Goal: Information Seeking & Learning: Find specific fact

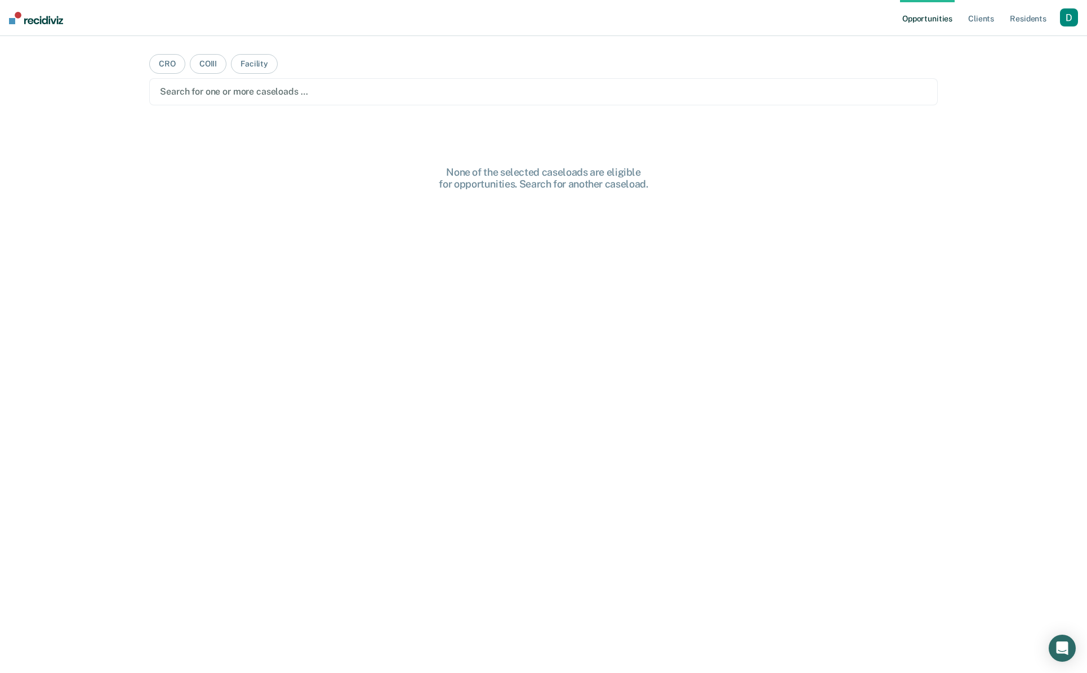
click at [1072, 21] on div "button" at bounding box center [1069, 17] width 18 height 18
click at [1053, 44] on link "Profile" at bounding box center [1023, 46] width 91 height 10
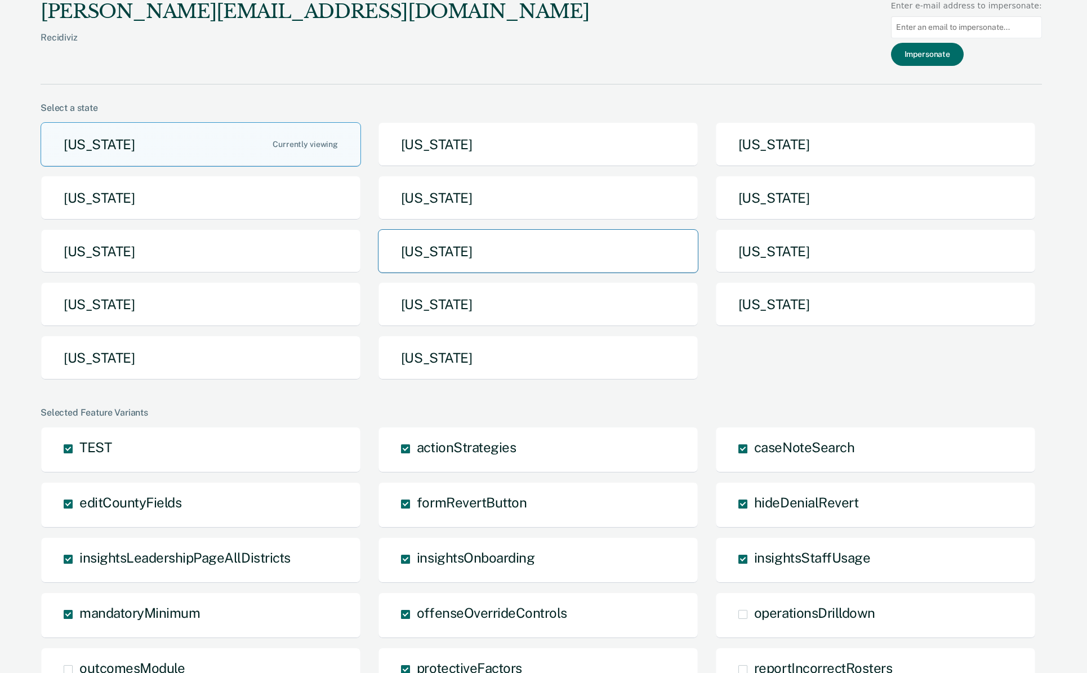
click at [583, 245] on button "Missouri" at bounding box center [538, 251] width 320 height 44
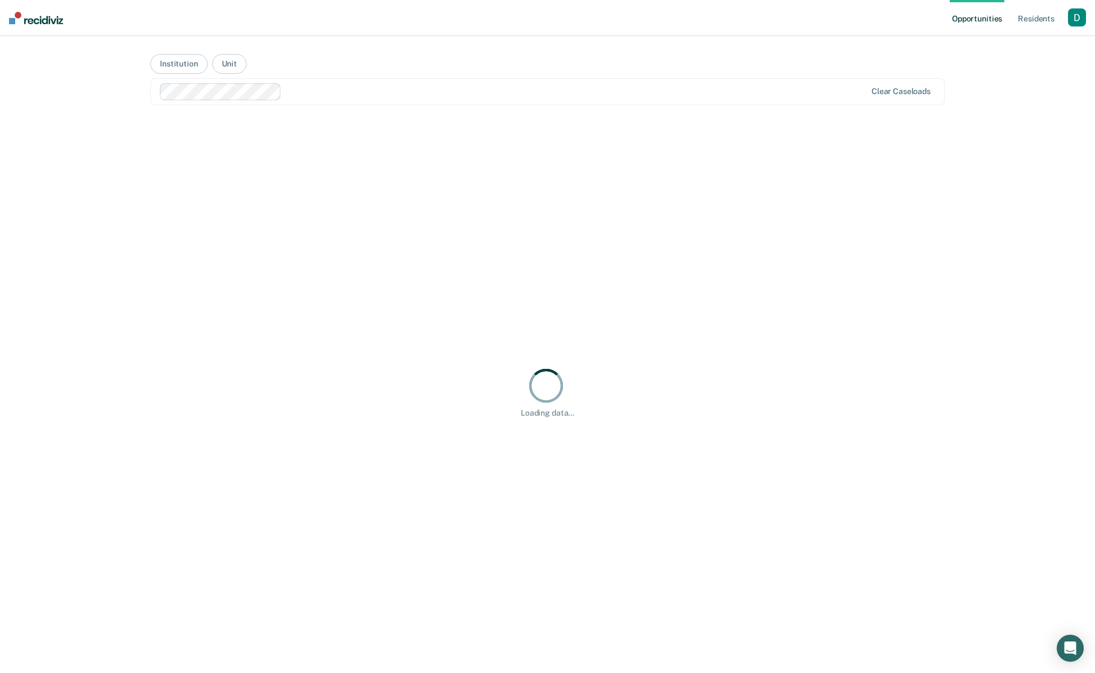
click at [1082, 16] on div "button" at bounding box center [1077, 17] width 18 height 18
click at [1043, 43] on link "Profile" at bounding box center [1029, 46] width 96 height 10
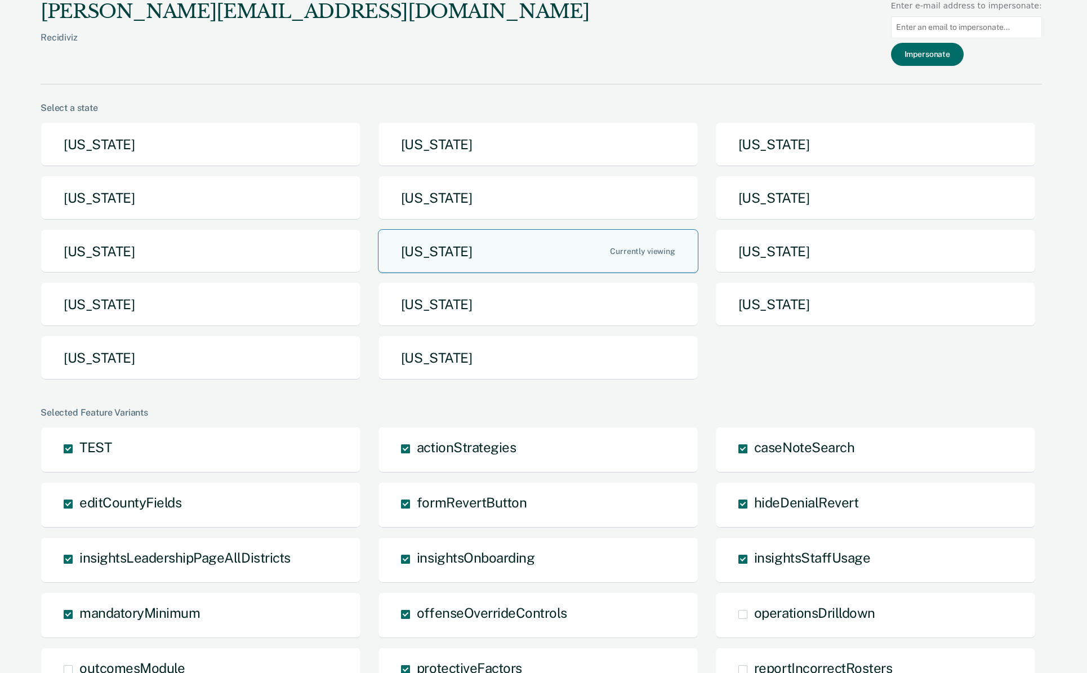
click at [606, 254] on button "Missouri" at bounding box center [538, 251] width 320 height 44
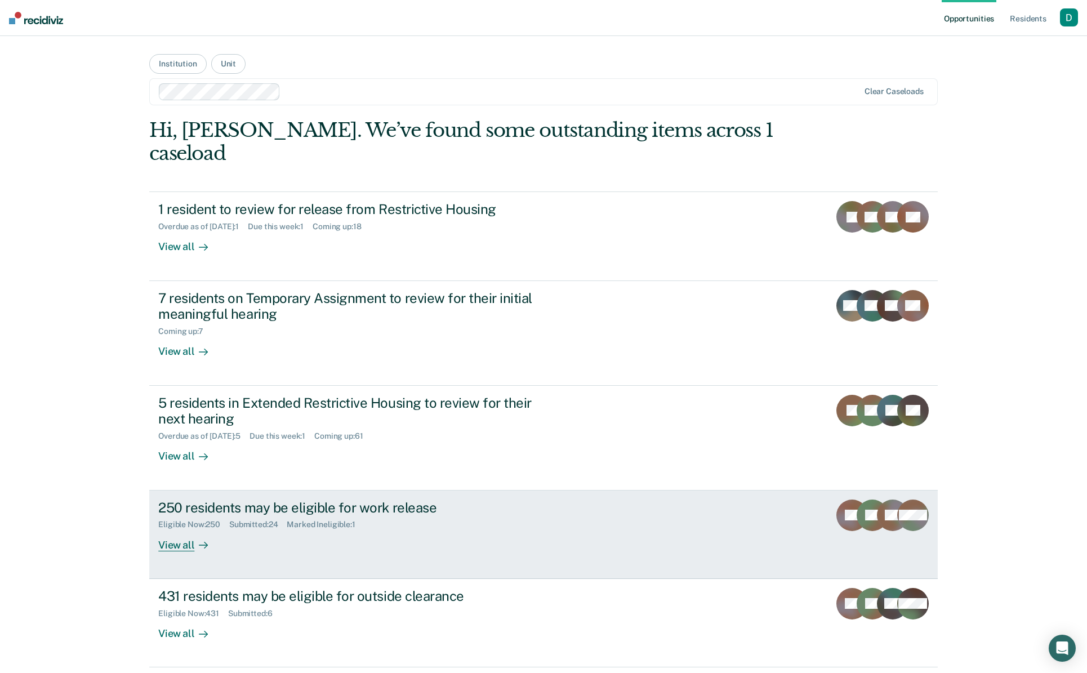
click at [368, 515] on div "Eligible Now : 250 Submitted : 24 Marked Ineligible : 1" at bounding box center [355, 522] width 395 height 14
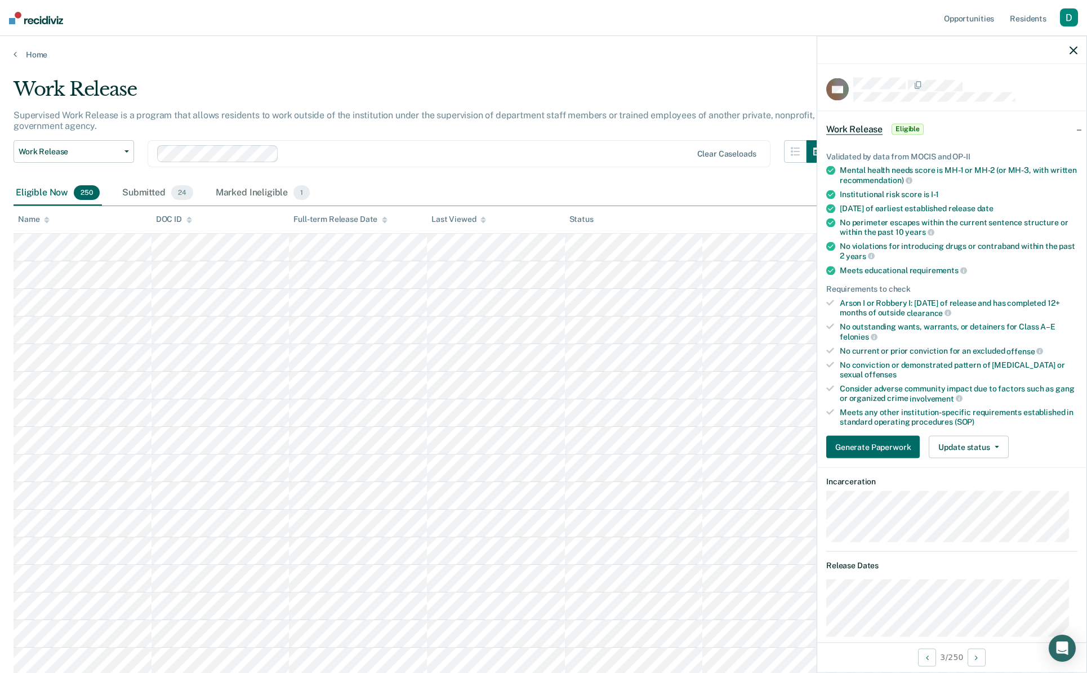
scroll to position [626, 0]
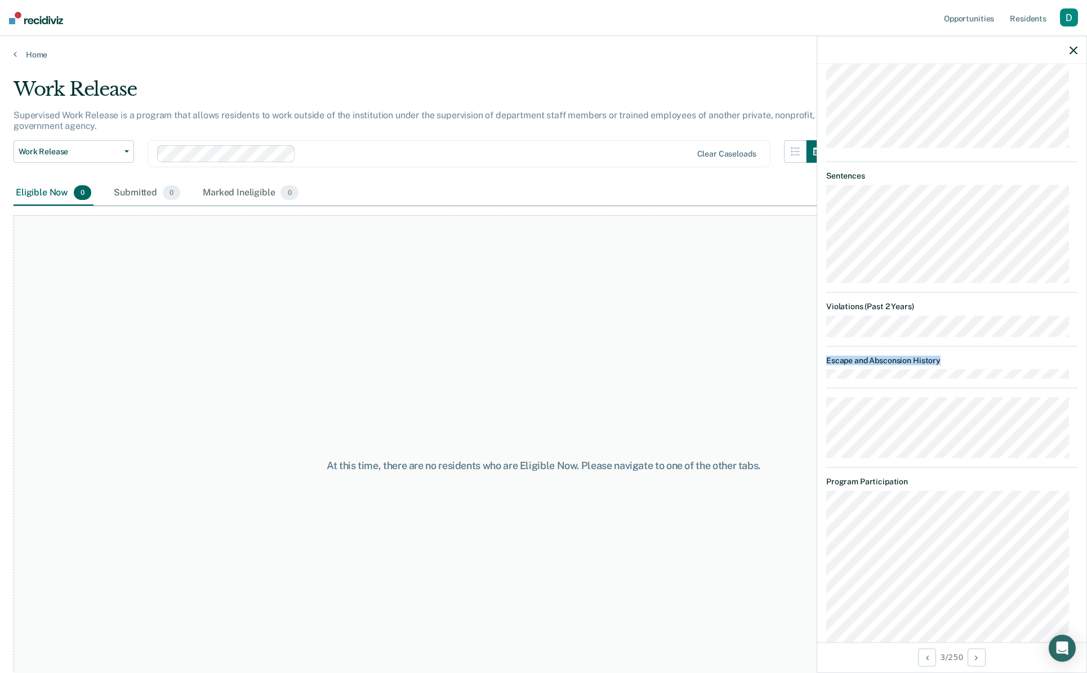
drag, startPoint x: 942, startPoint y: 356, endPoint x: 849, endPoint y: 351, distance: 93.0
click at [849, 355] on dt "Escape and Absconsion History" at bounding box center [951, 360] width 251 height 10
copy dt "Escape and Absconsion History"
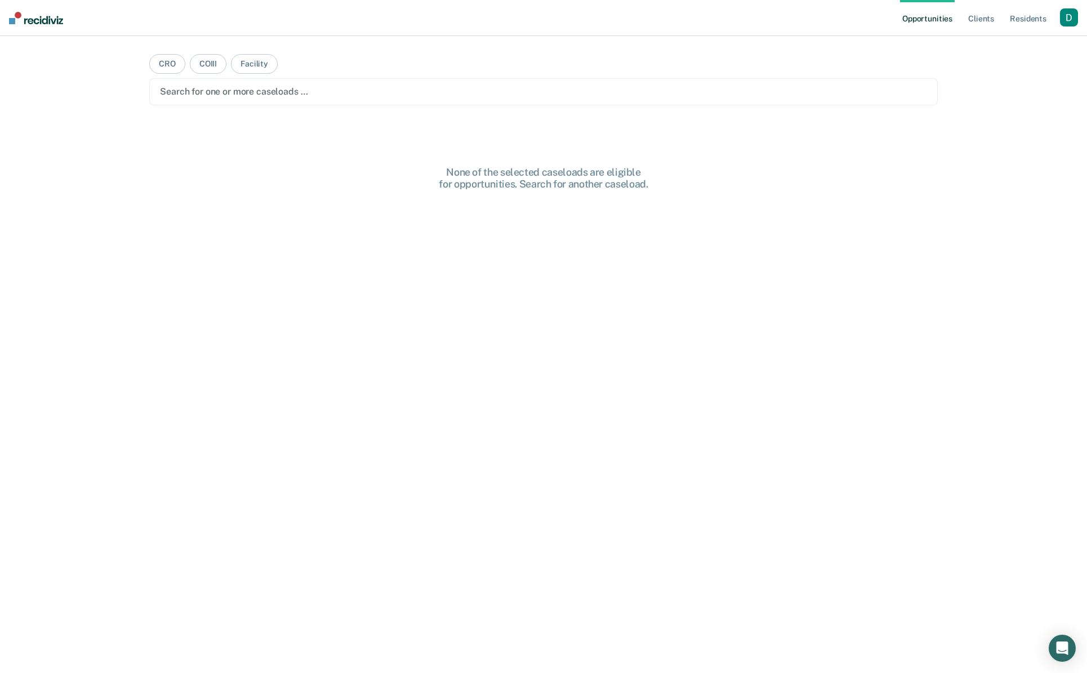
click at [1066, 17] on div "button" at bounding box center [1069, 17] width 18 height 18
click at [1037, 46] on link "Profile" at bounding box center [1023, 46] width 91 height 10
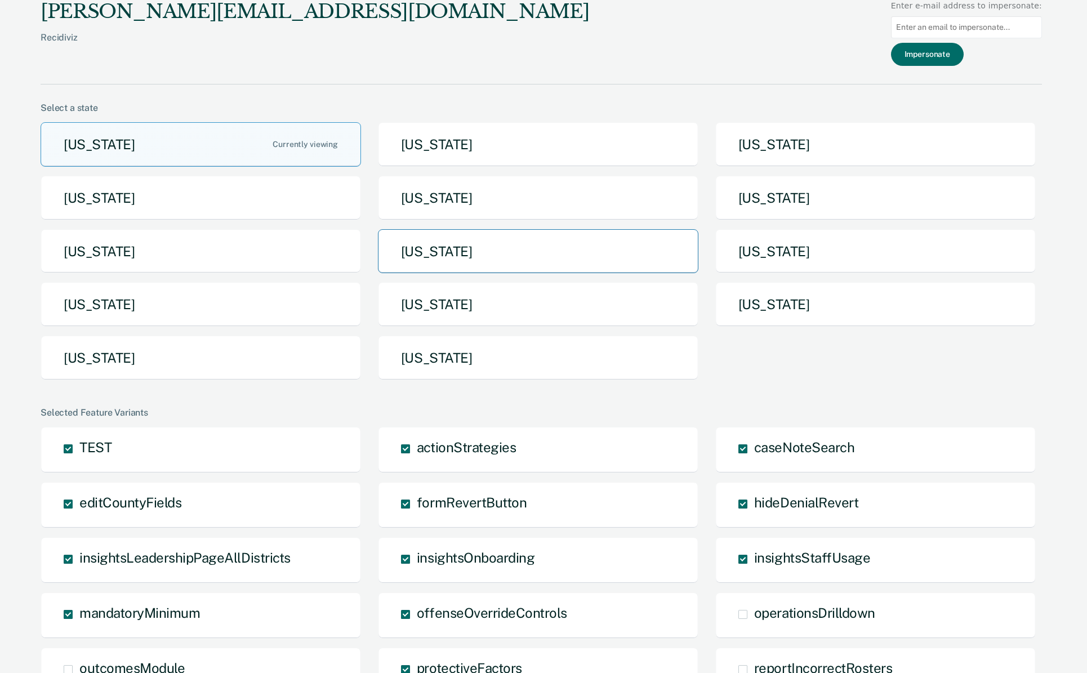
click at [513, 252] on button "Missouri" at bounding box center [538, 251] width 320 height 44
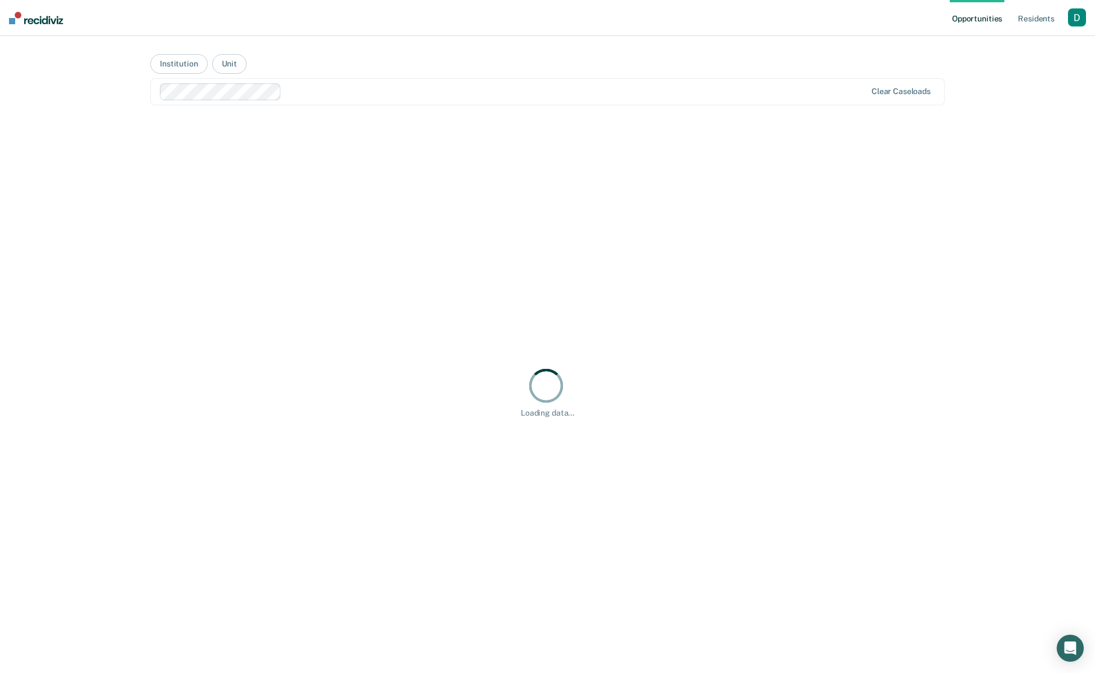
click at [296, 96] on div at bounding box center [576, 91] width 580 height 13
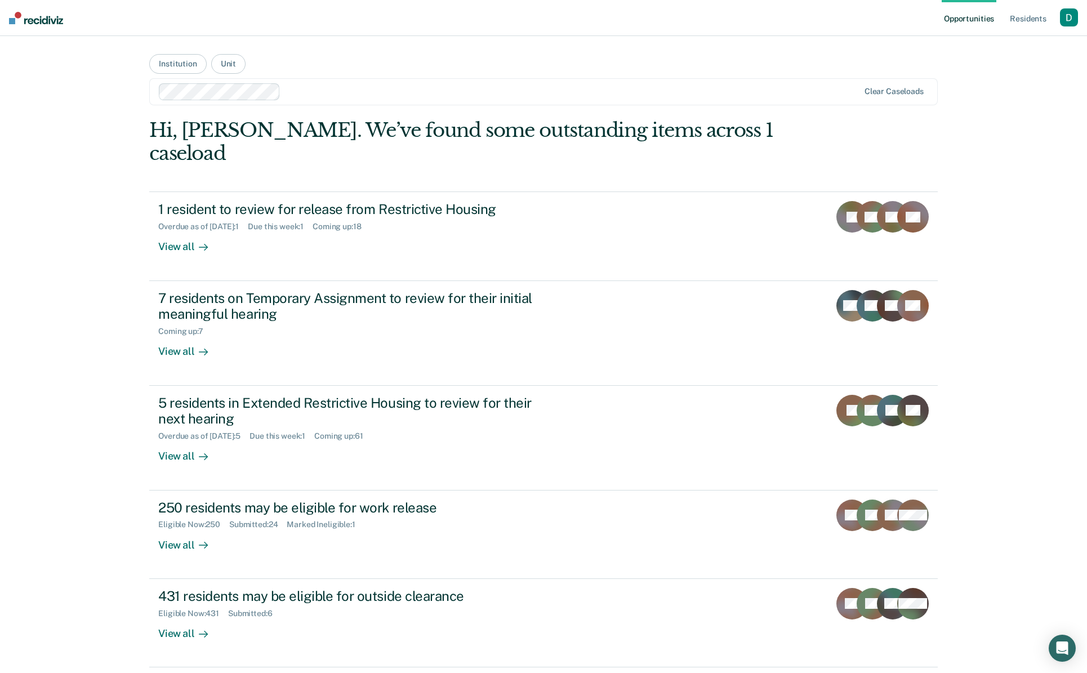
click at [335, 92] on div at bounding box center [572, 91] width 574 height 13
click at [197, 68] on button "Institution" at bounding box center [177, 64] width 57 height 20
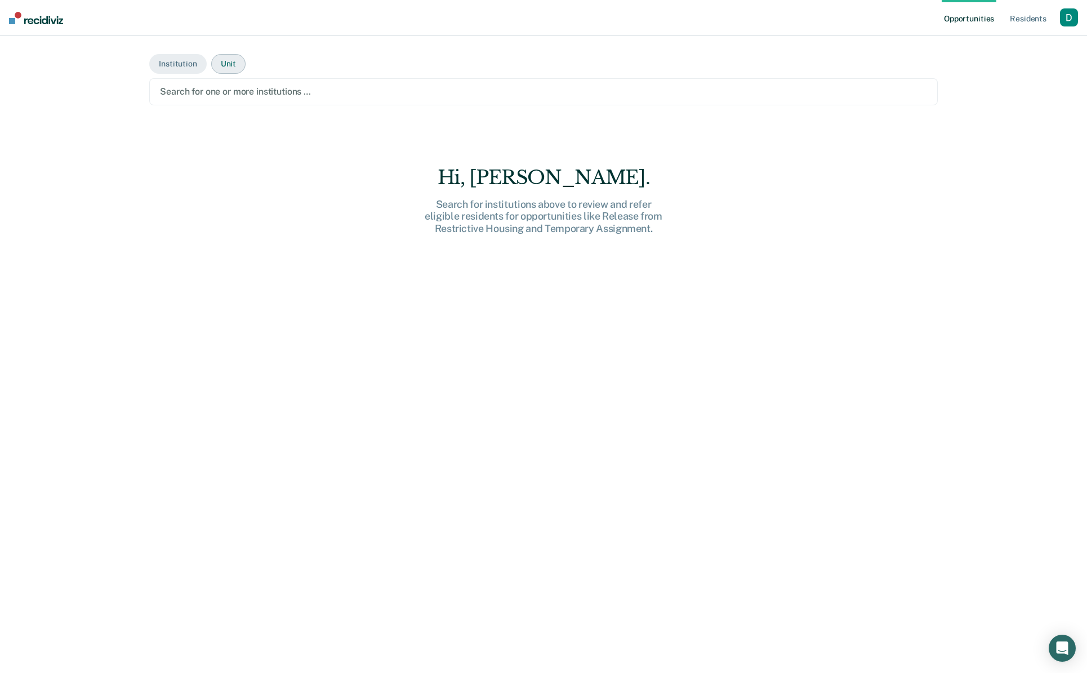
click at [221, 64] on button "Unit" at bounding box center [228, 64] width 34 height 20
click at [193, 97] on div at bounding box center [543, 91] width 767 height 13
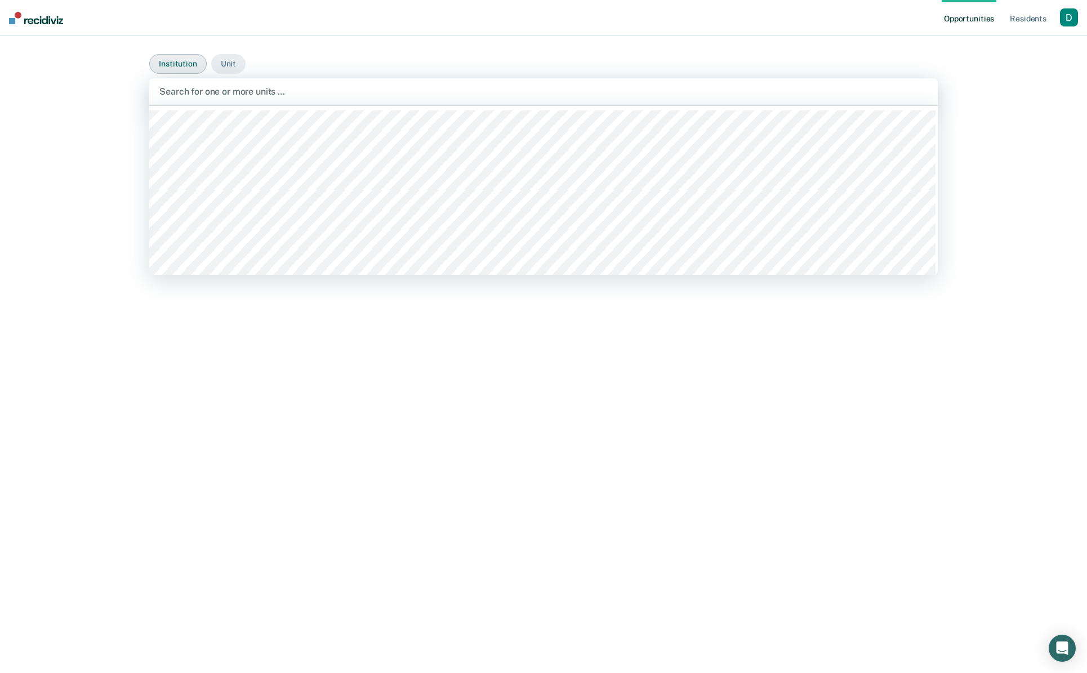
click at [179, 57] on button "Institution" at bounding box center [177, 64] width 57 height 20
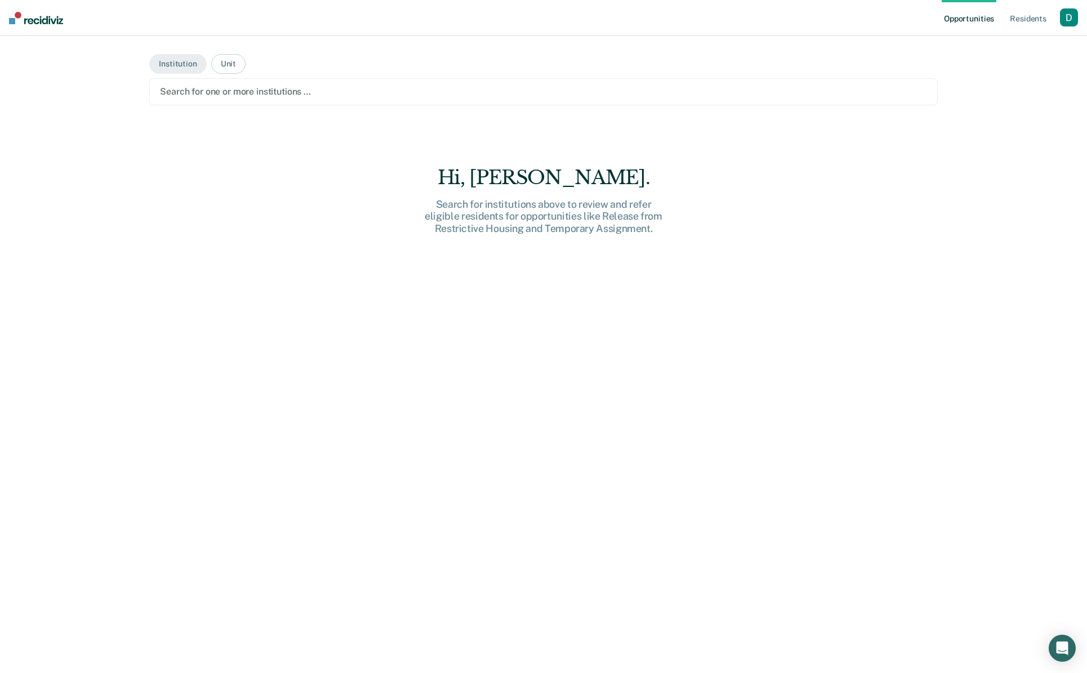
click at [200, 96] on div at bounding box center [543, 91] width 767 height 13
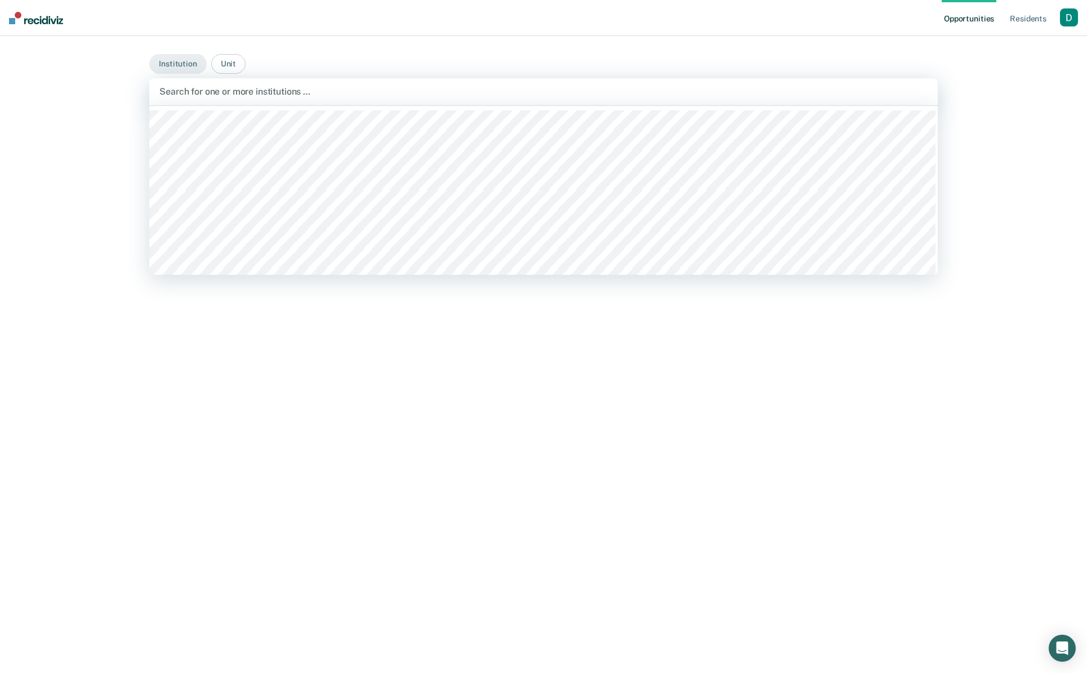
scroll to position [19, 0]
click at [222, 63] on button "Unit" at bounding box center [228, 64] width 34 height 20
click at [238, 96] on div at bounding box center [543, 91] width 768 height 13
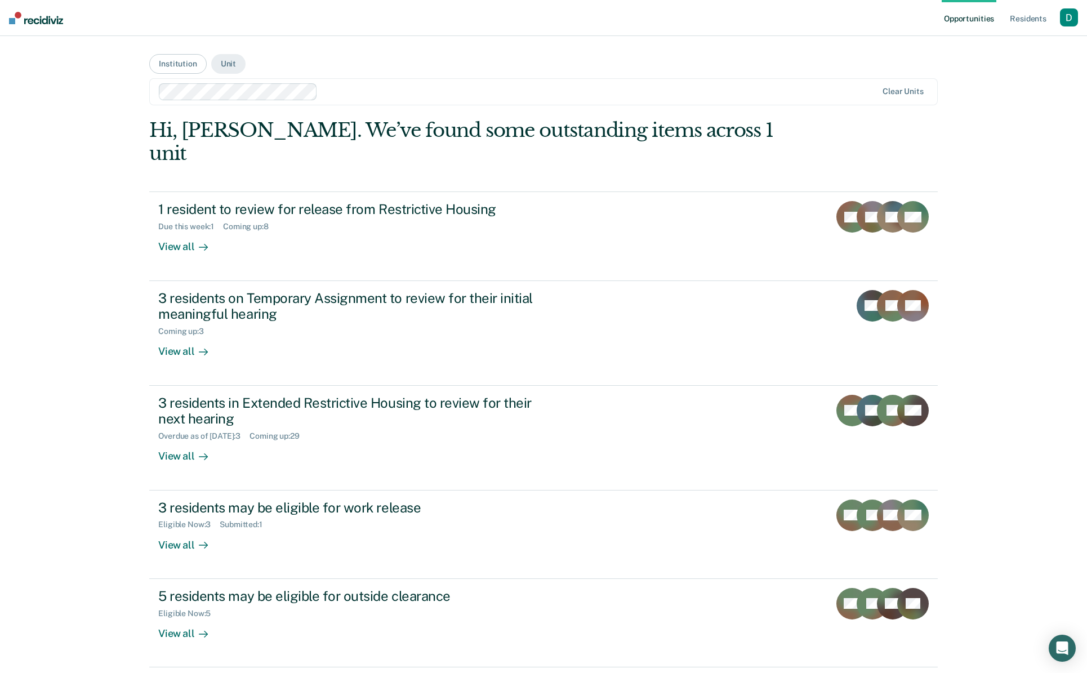
click at [240, 66] on main "Institution Unit Clear units Hi, Daniel. We’ve found some outstanding items acr…" at bounding box center [543, 360] width 815 height 649
click at [231, 65] on button "Unit" at bounding box center [228, 64] width 34 height 20
click at [348, 87] on div at bounding box center [590, 91] width 537 height 13
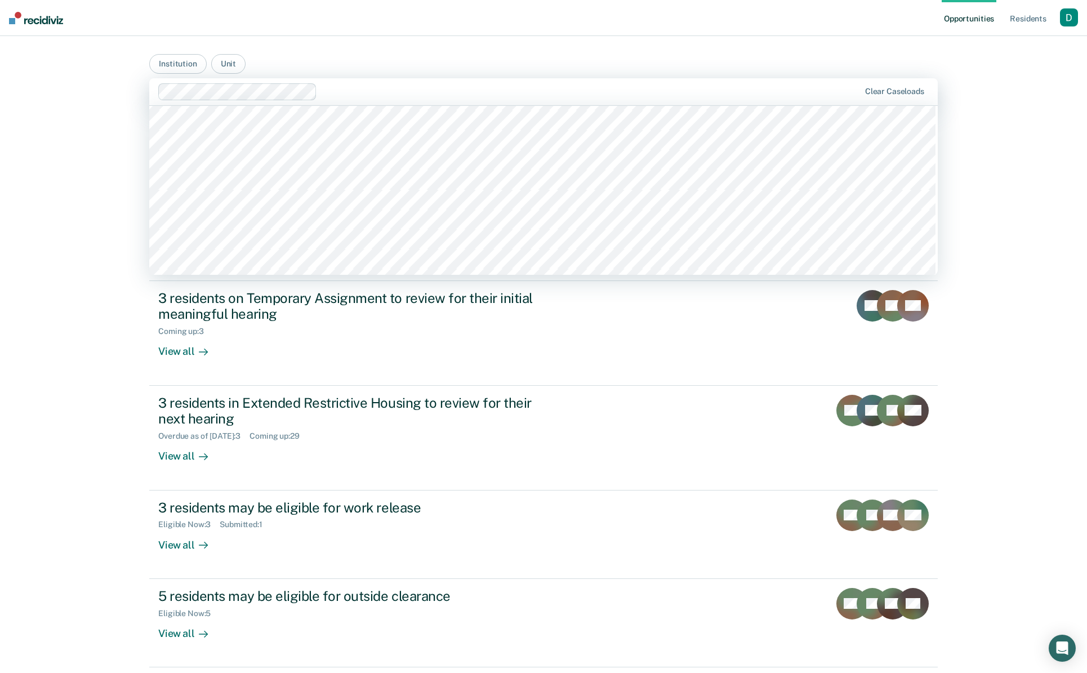
scroll to position [592, 0]
click at [219, 65] on button "Unit" at bounding box center [228, 64] width 34 height 20
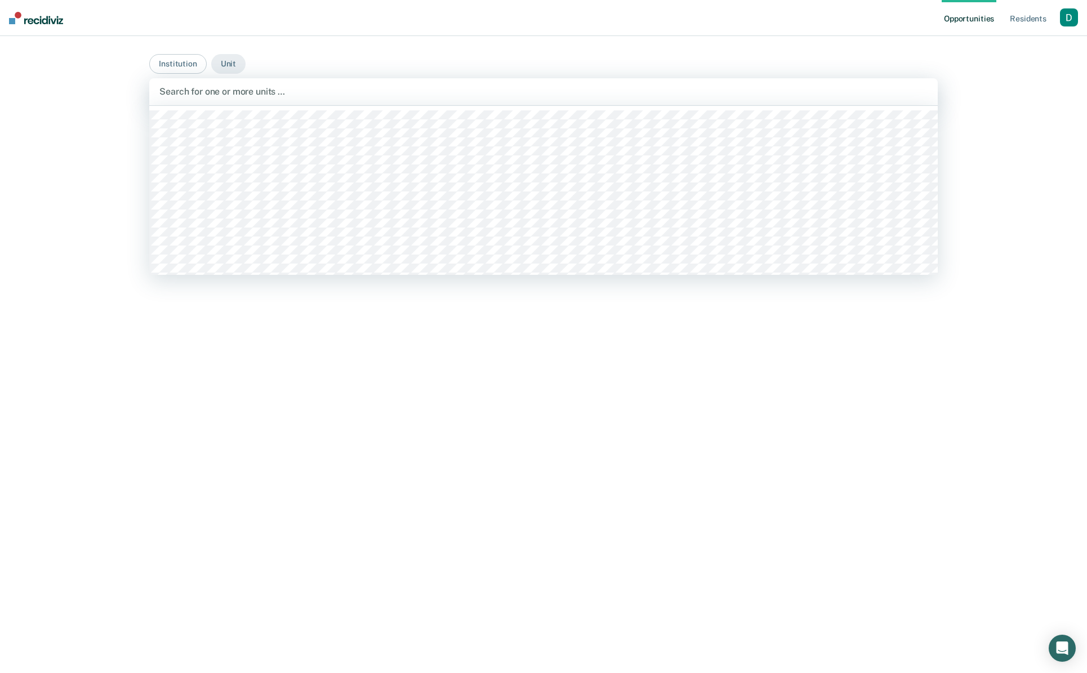
click at [258, 89] on div at bounding box center [543, 91] width 768 height 13
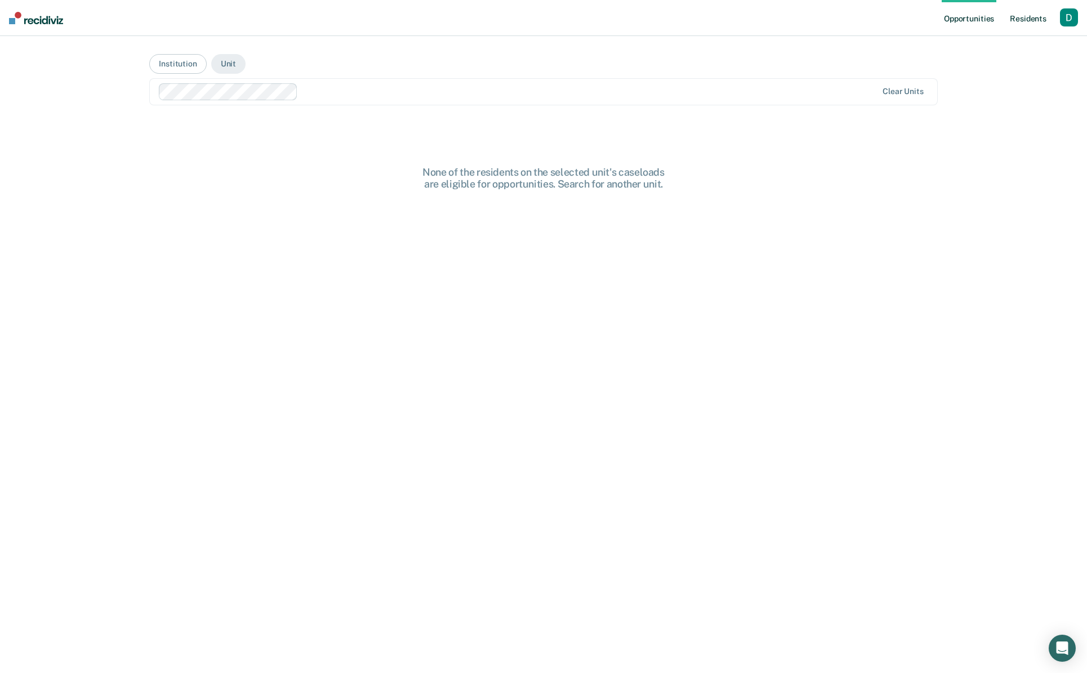
click at [1021, 14] on link "Resident s" at bounding box center [1027, 18] width 41 height 36
